Goal: Transaction & Acquisition: Obtain resource

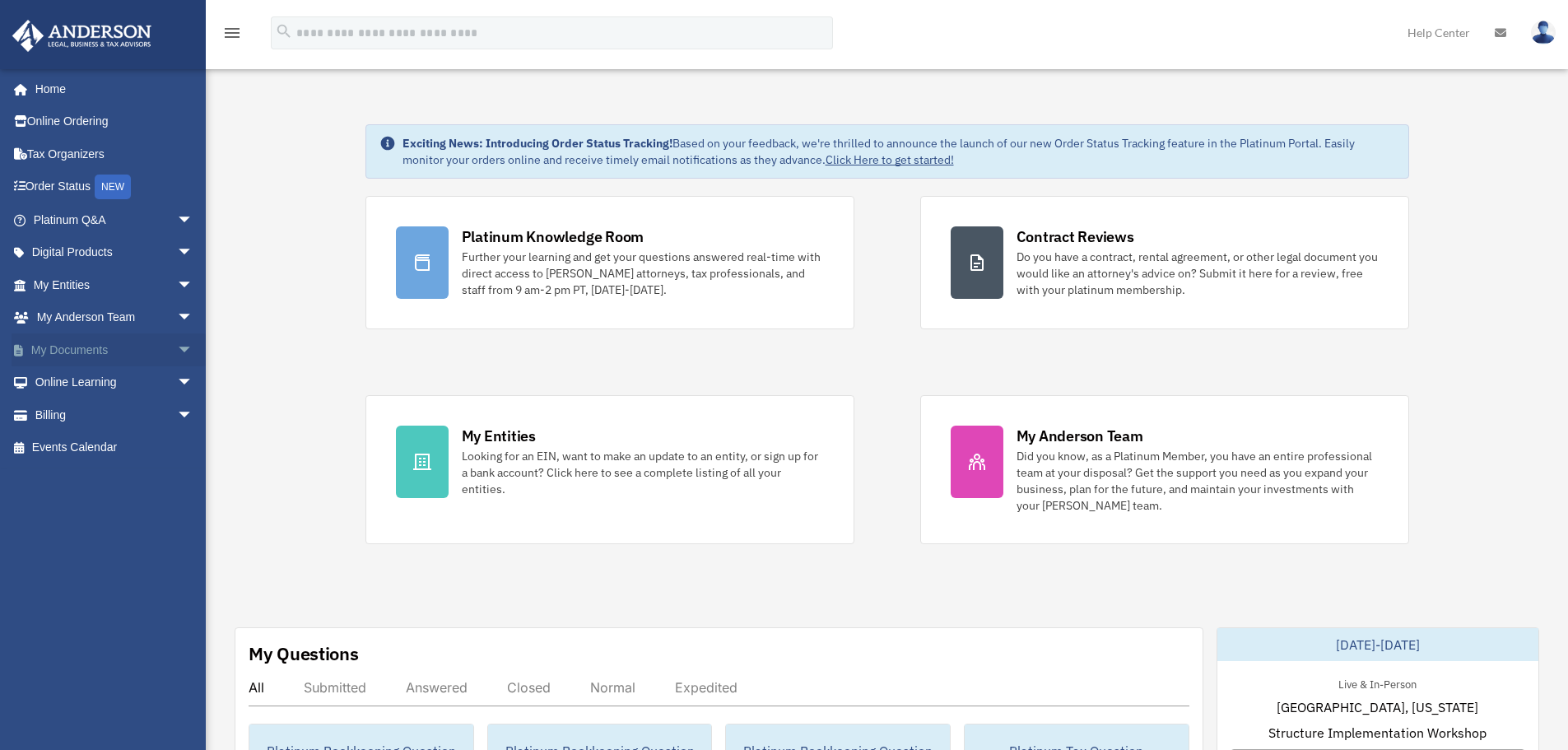
click at [89, 355] on link "My Documents arrow_drop_down" at bounding box center [115, 349] width 206 height 33
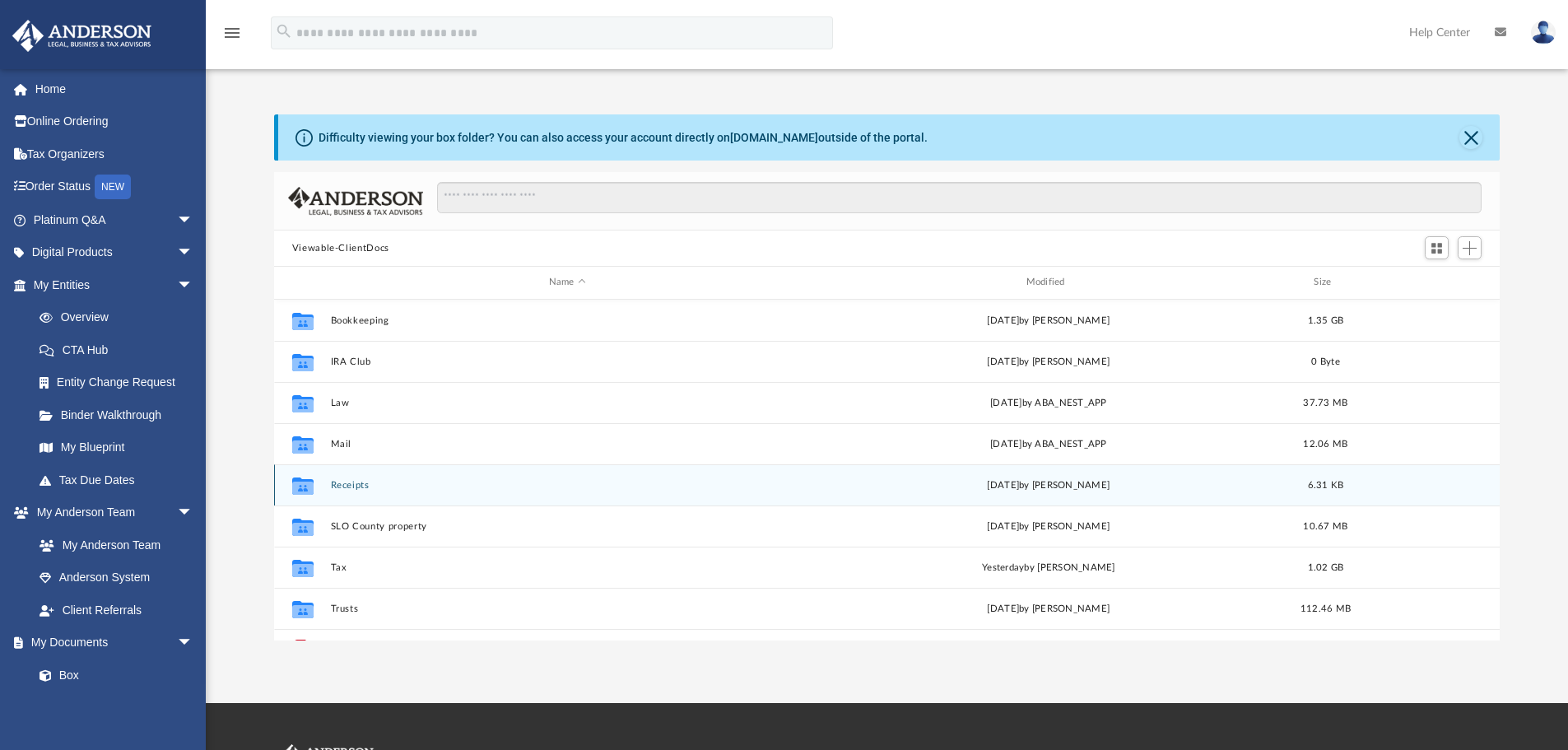
scroll to position [83, 0]
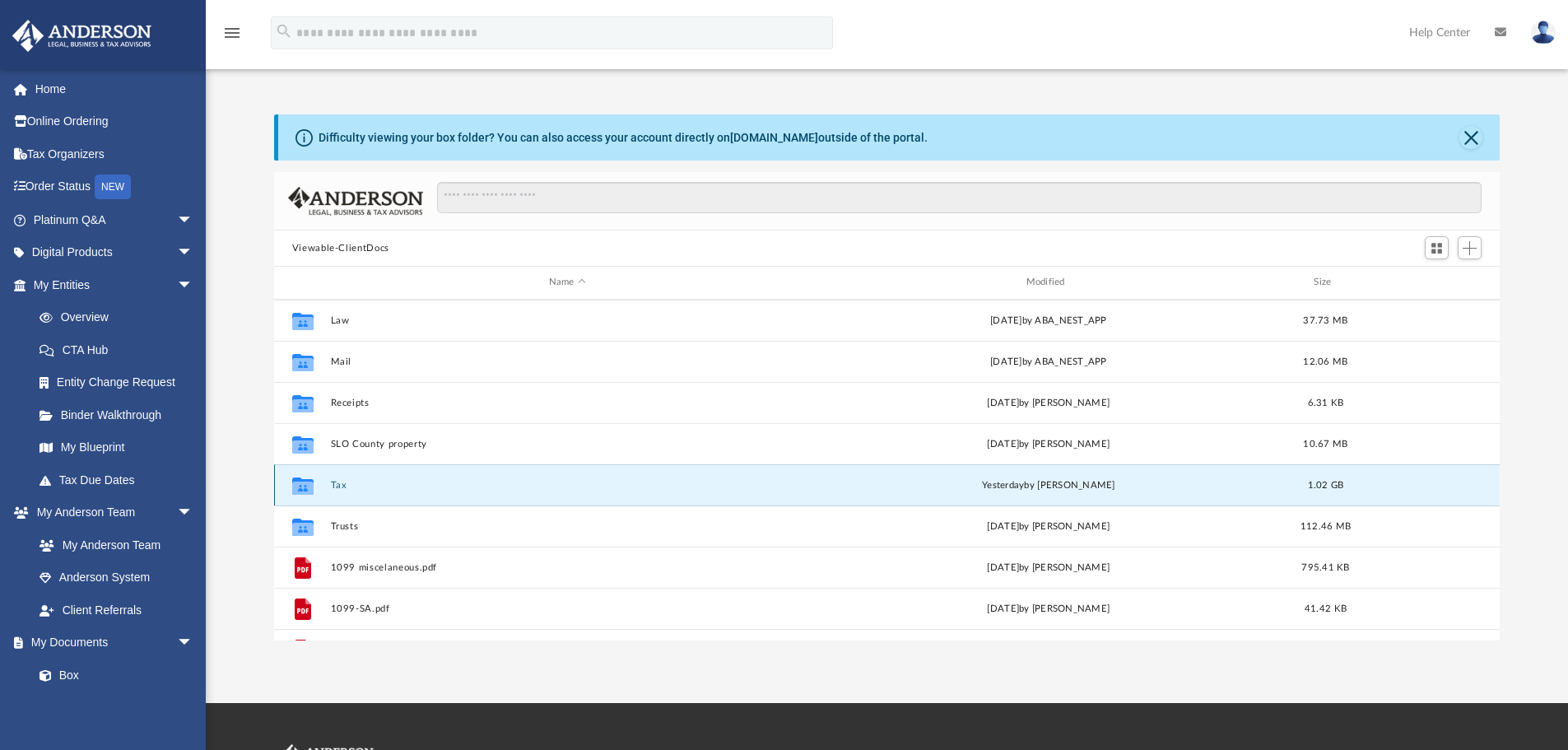
click at [342, 484] on button "Tax" at bounding box center [566, 485] width 474 height 11
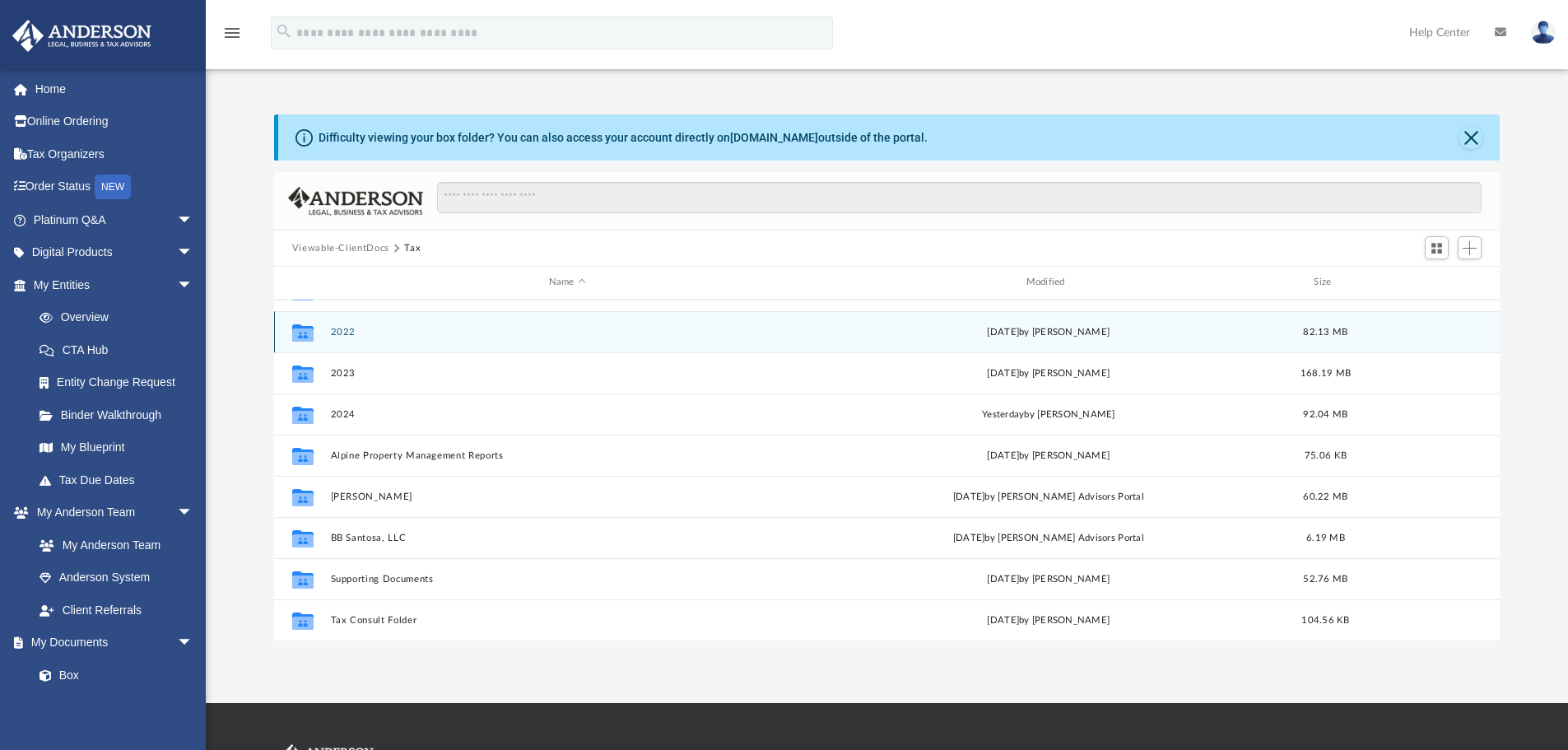
scroll to position [247, 0]
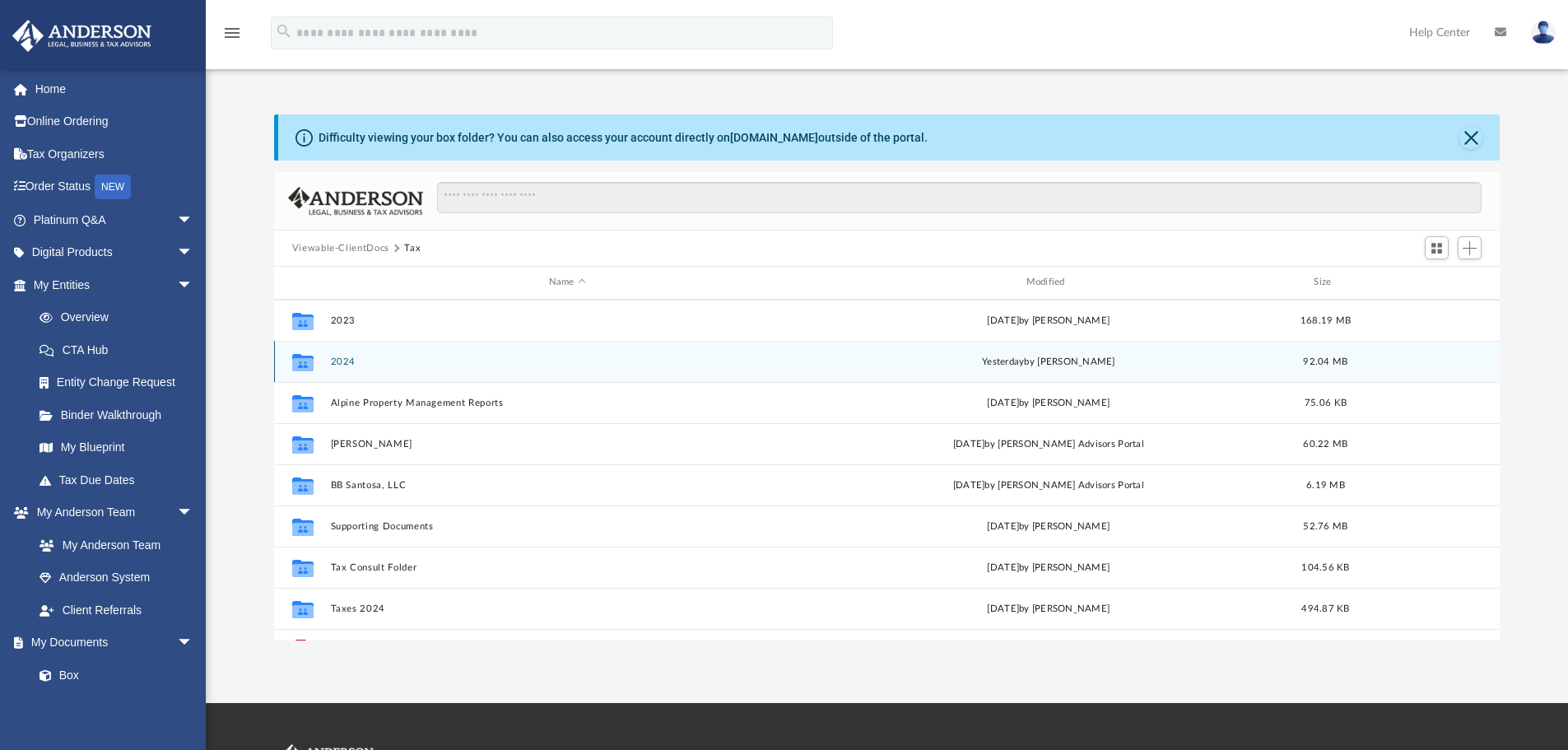
click at [350, 360] on button "2024" at bounding box center [566, 362] width 474 height 11
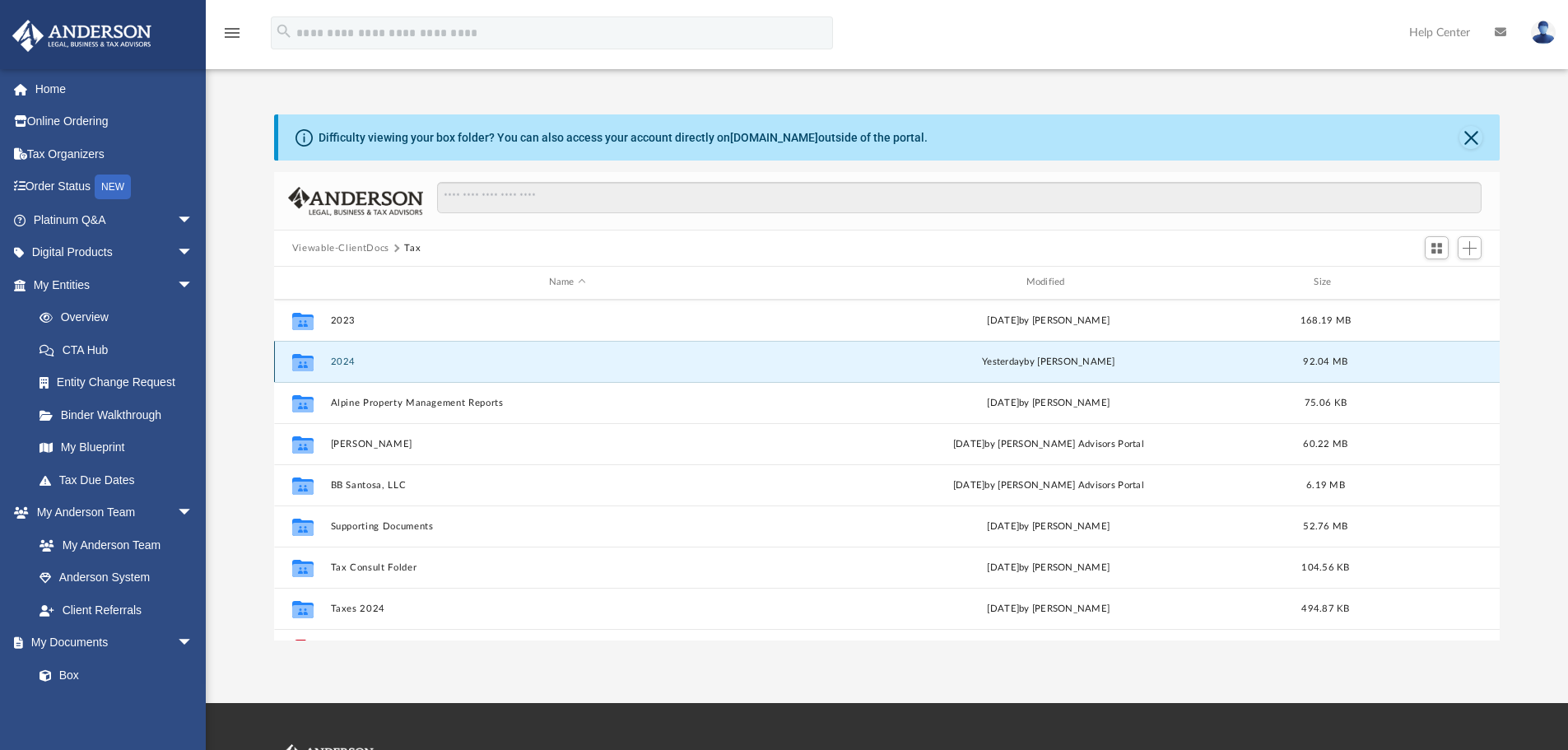
click at [350, 360] on button "2024" at bounding box center [566, 362] width 474 height 11
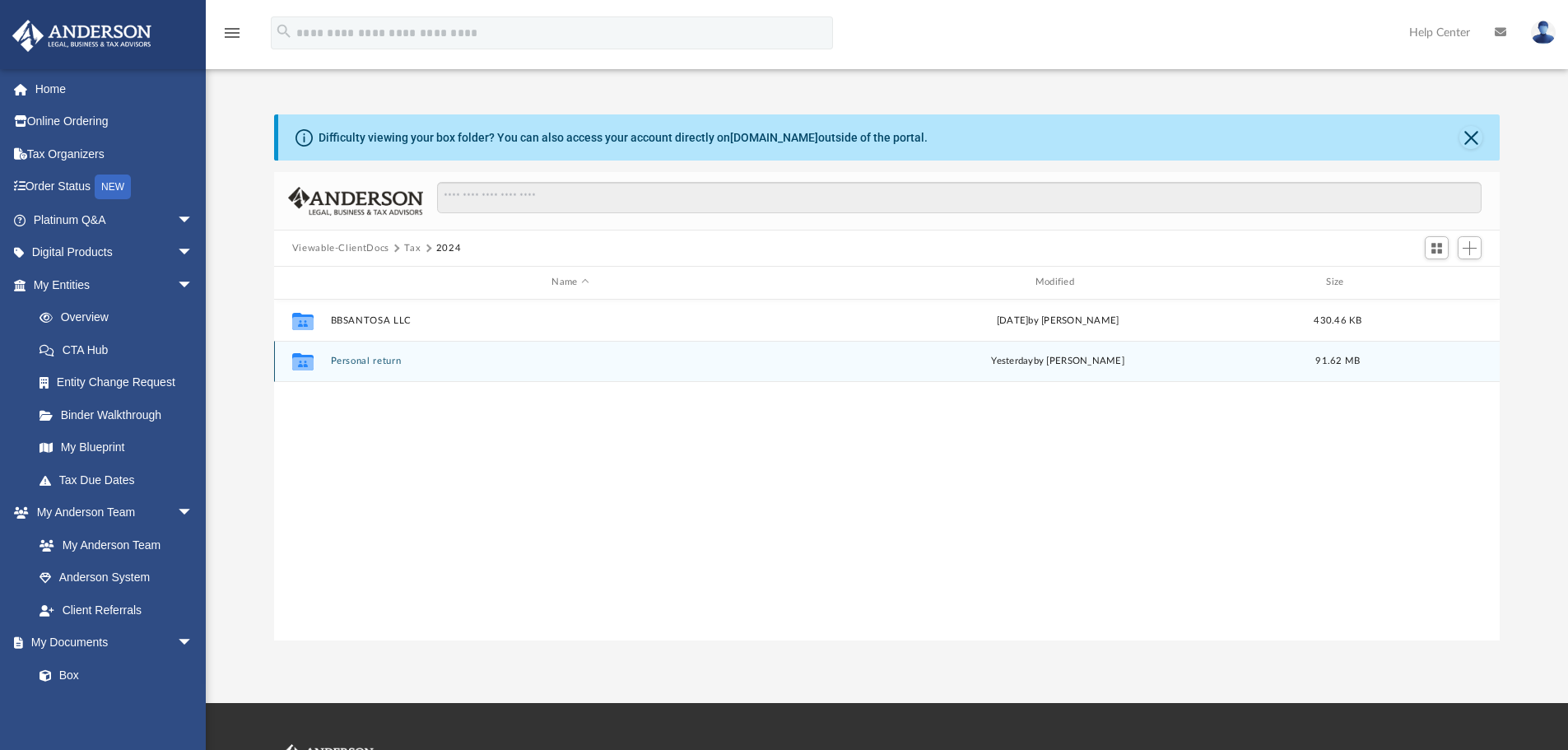
click at [370, 360] on button "Personal return" at bounding box center [570, 361] width 480 height 11
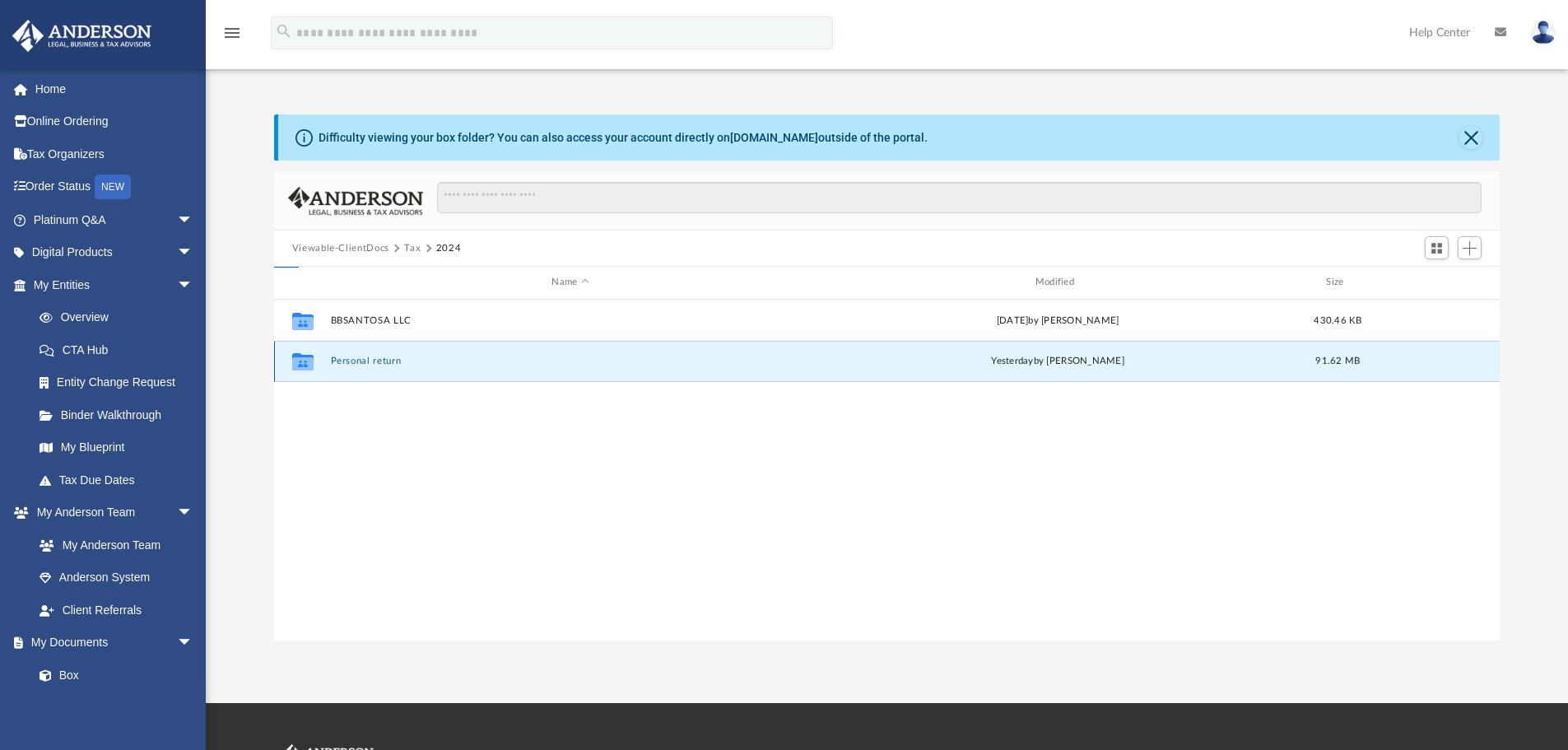
click at [370, 360] on button "Personal return" at bounding box center [570, 361] width 480 height 11
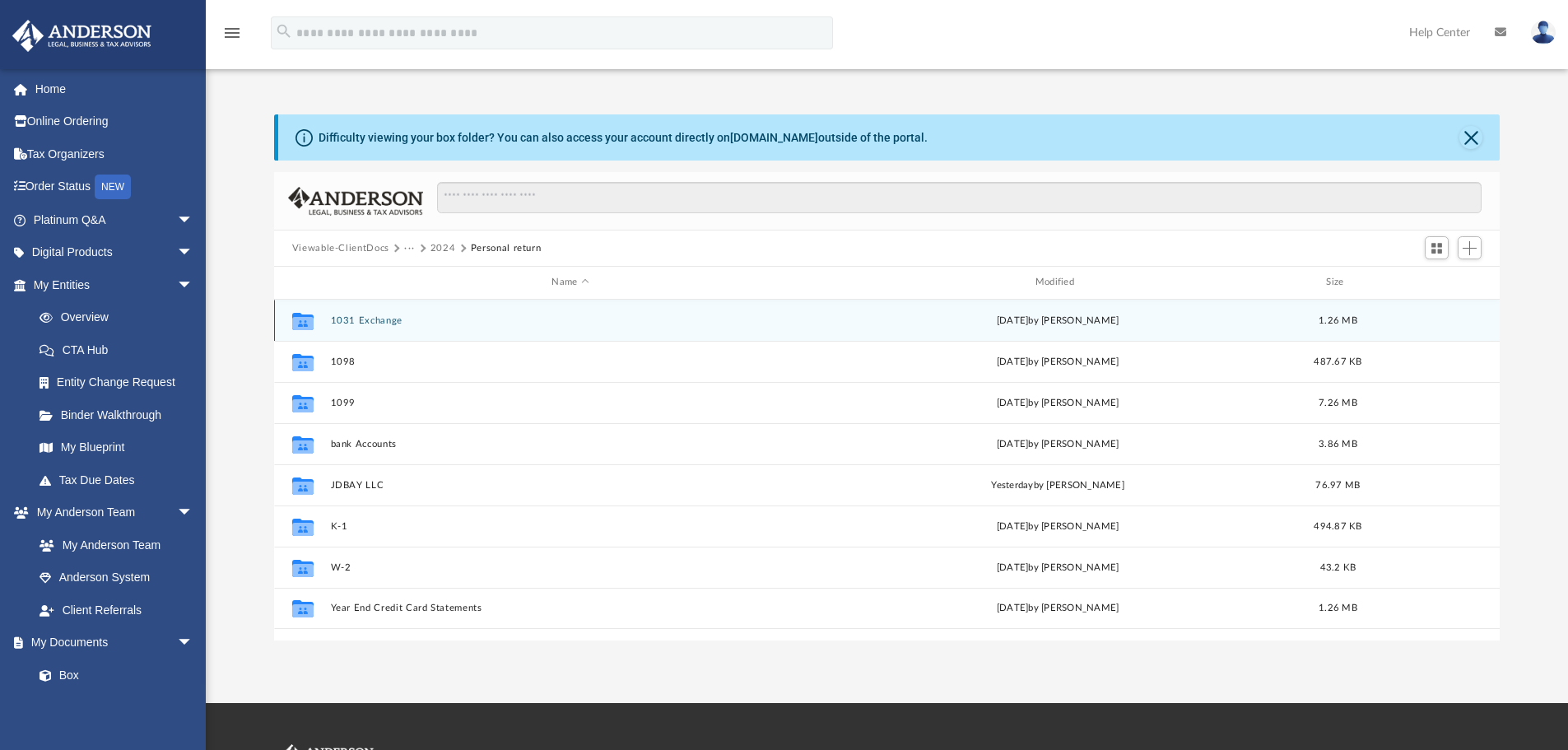
click at [369, 321] on button "1031 Exchange" at bounding box center [570, 321] width 480 height 11
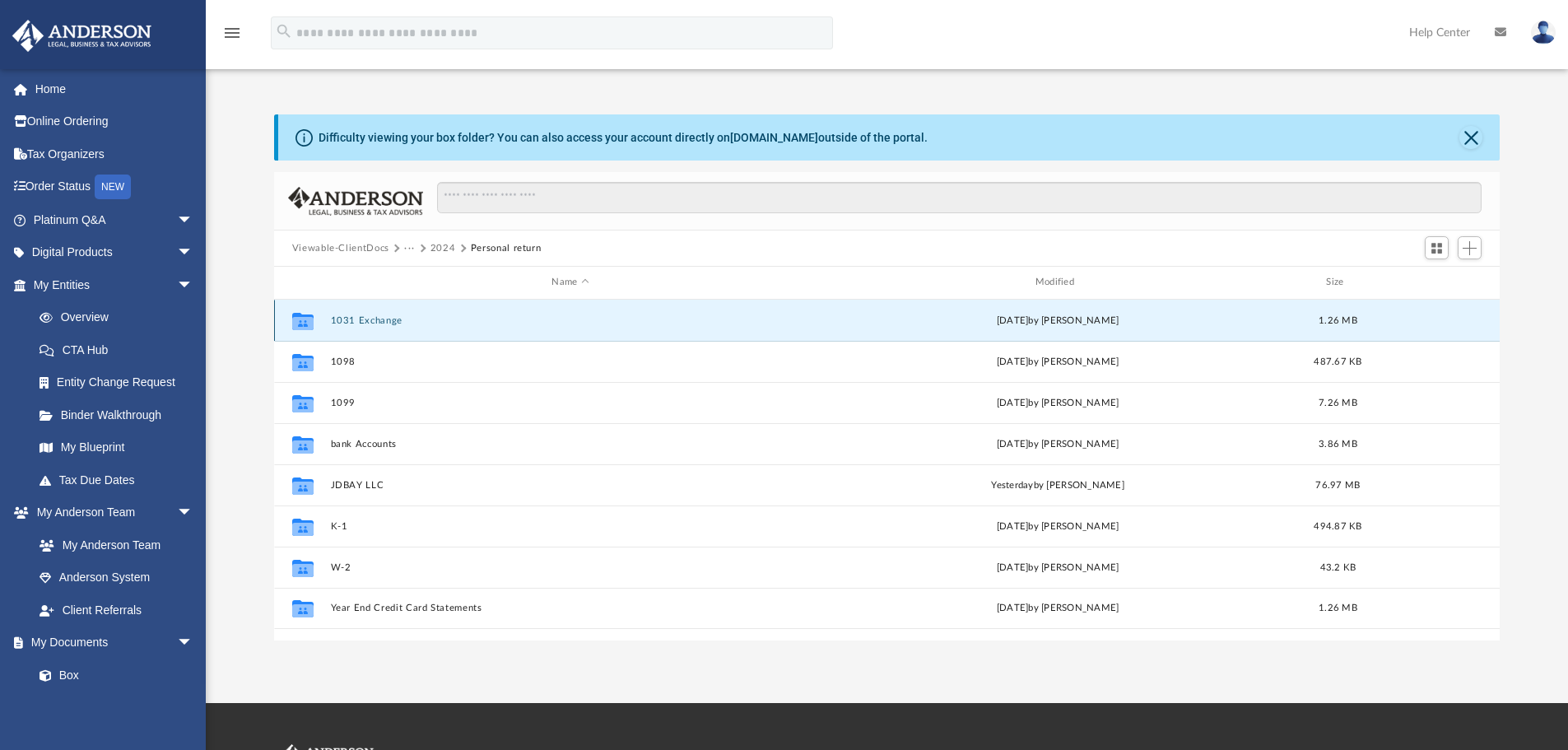
click at [369, 321] on button "1031 Exchange" at bounding box center [570, 321] width 480 height 11
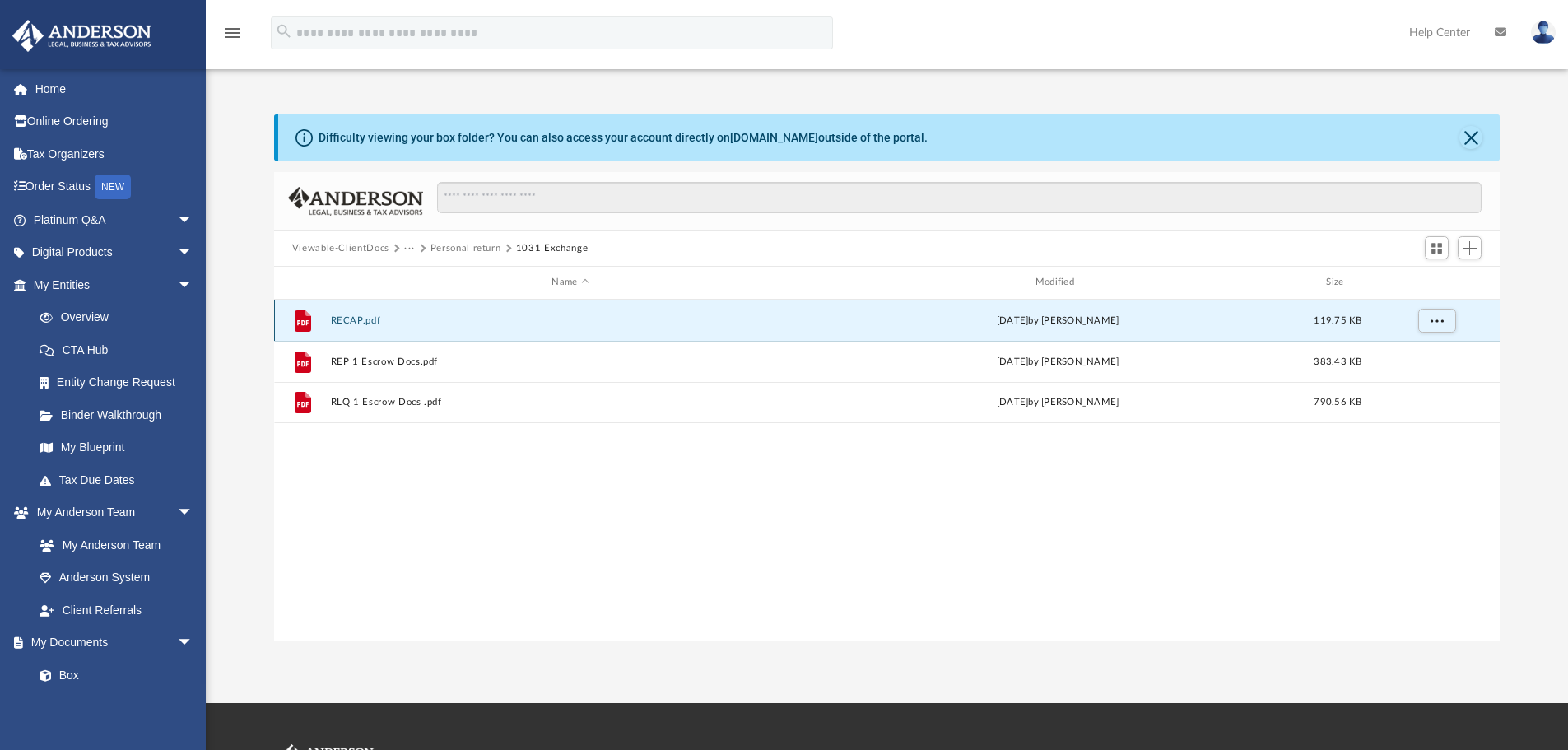
click at [369, 320] on button "RECAP.pdf" at bounding box center [570, 321] width 480 height 11
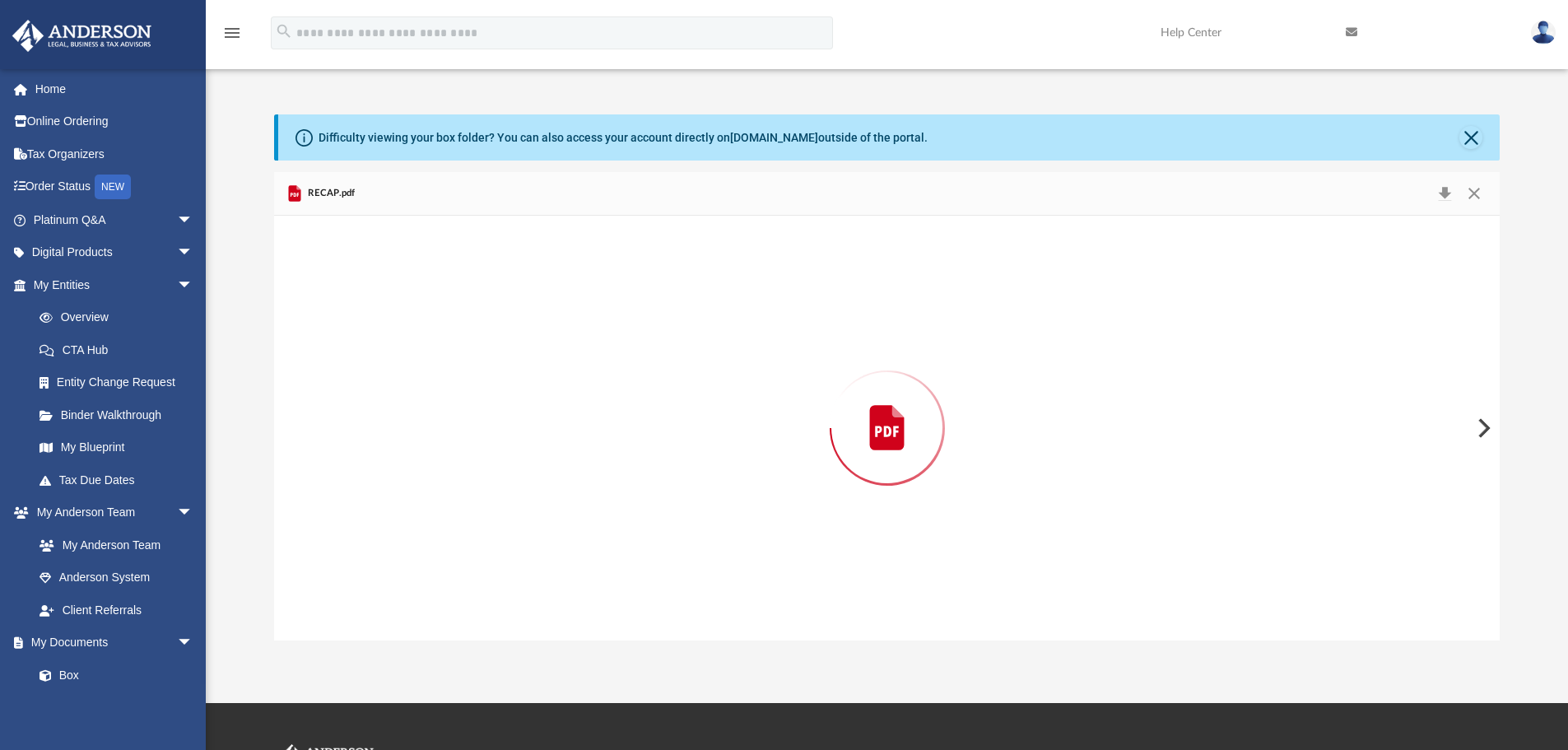
click at [369, 320] on div "Preview" at bounding box center [887, 428] width 1227 height 425
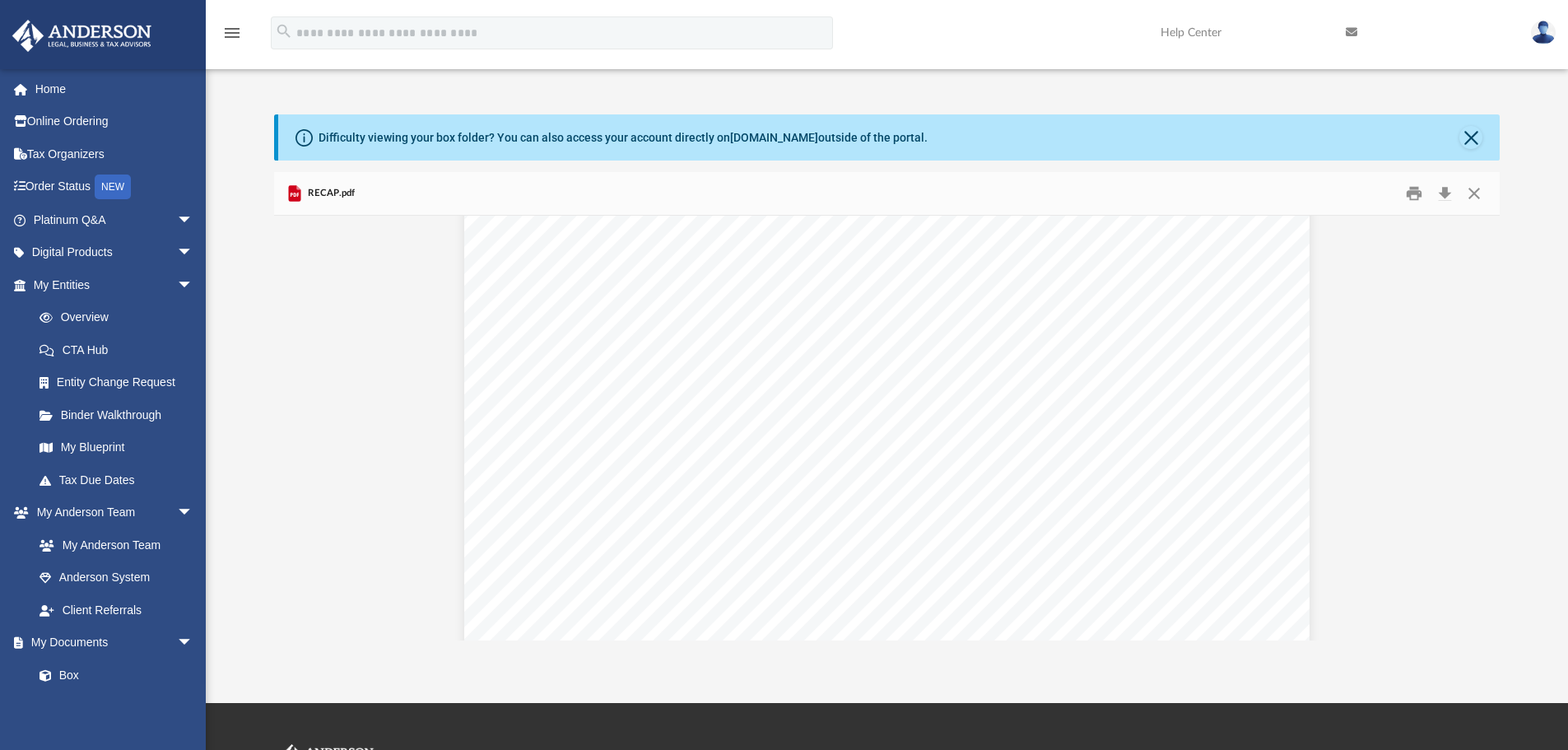
scroll to position [2240, 0]
